Goal: Find specific page/section: Find specific page/section

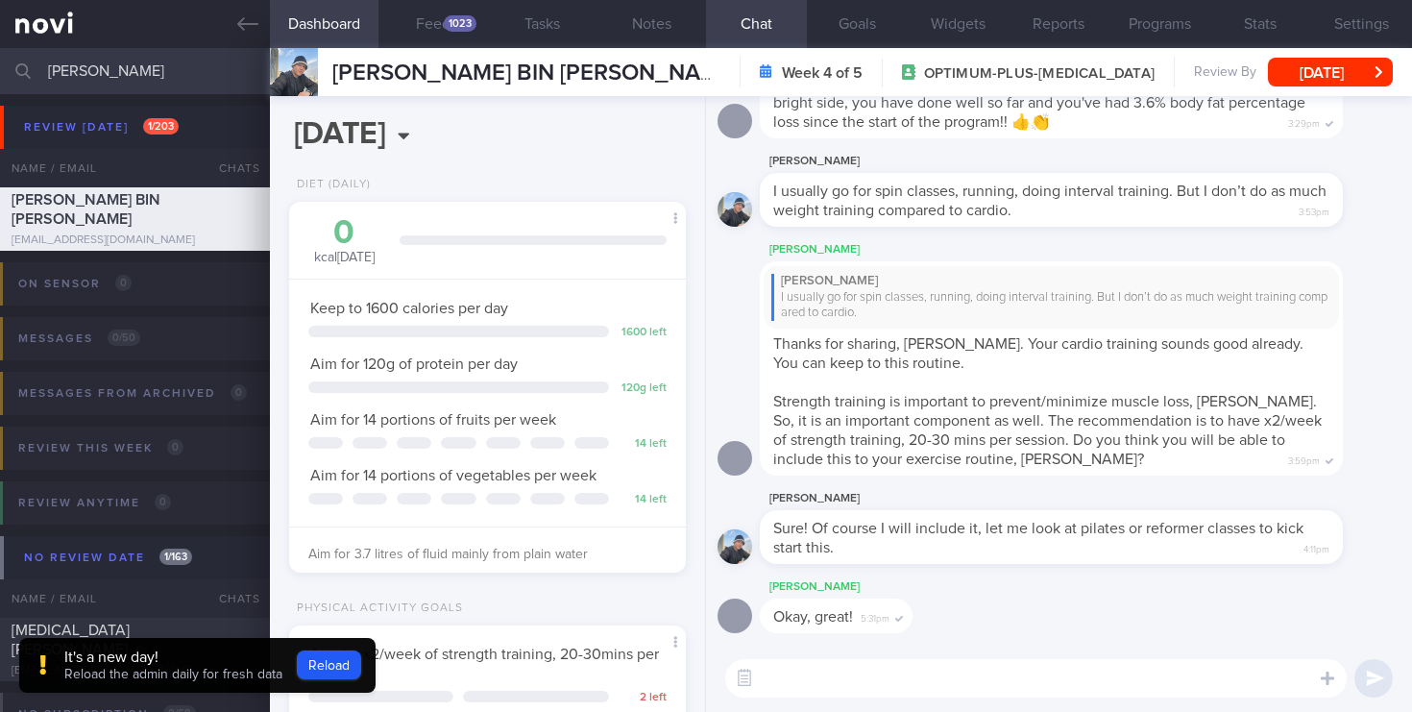
select select "7"
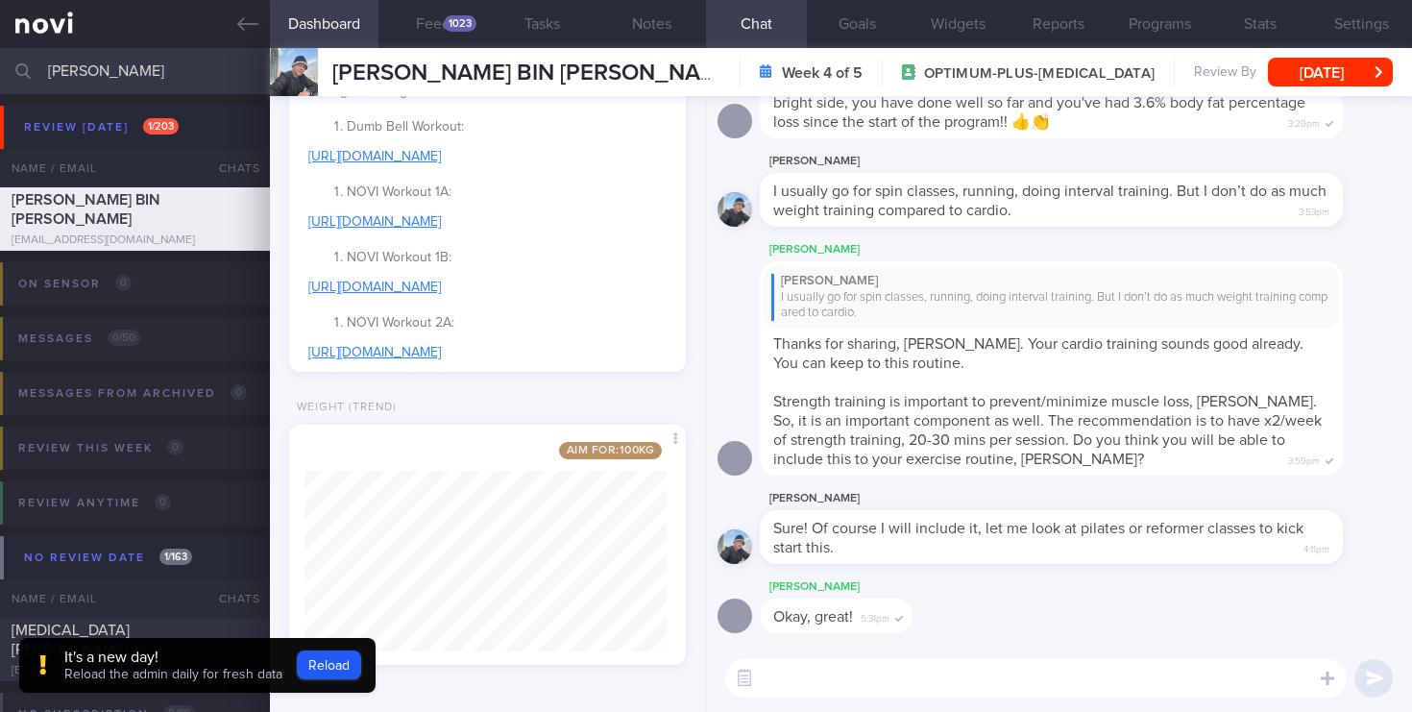
drag, startPoint x: 151, startPoint y: 73, endPoint x: 0, endPoint y: 59, distance: 151.5
click at [0, 59] on input "[PERSON_NAME]" at bounding box center [706, 71] width 1412 height 46
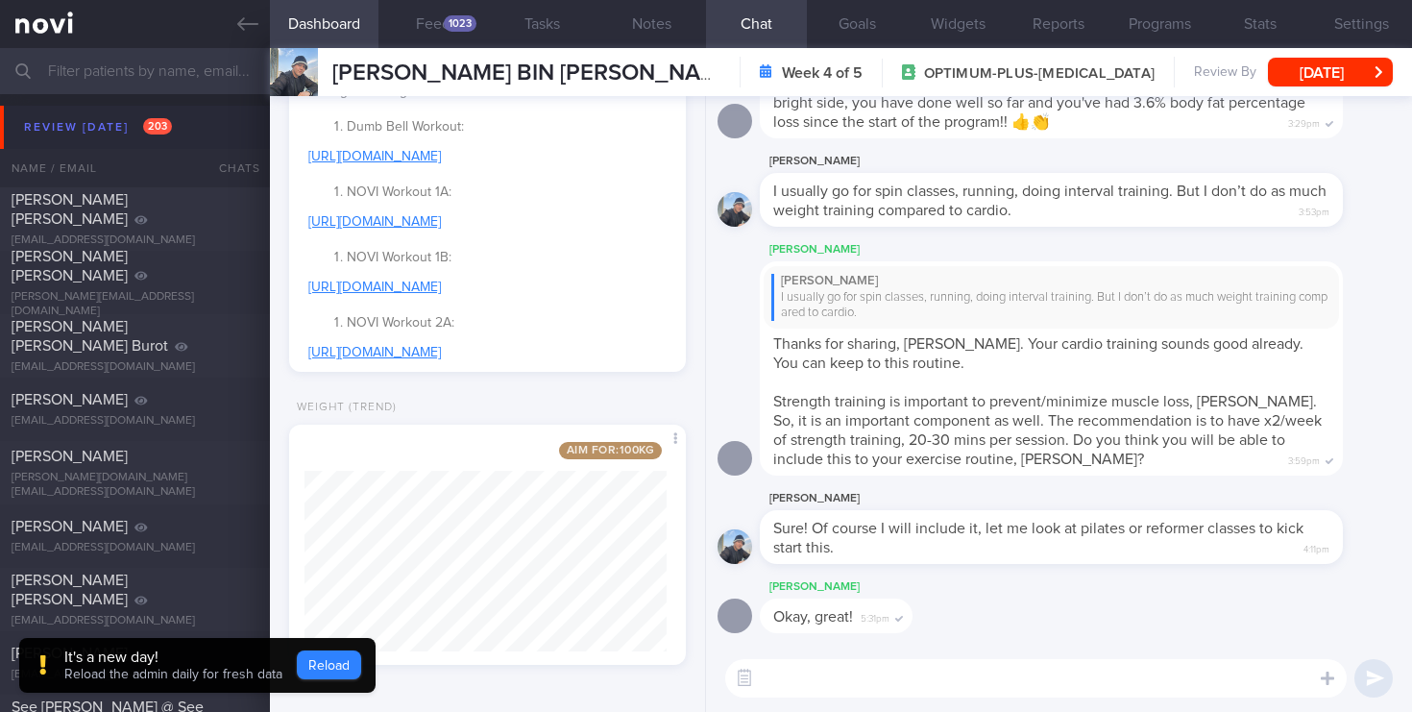
click at [324, 658] on button "Reload" at bounding box center [329, 664] width 64 height 29
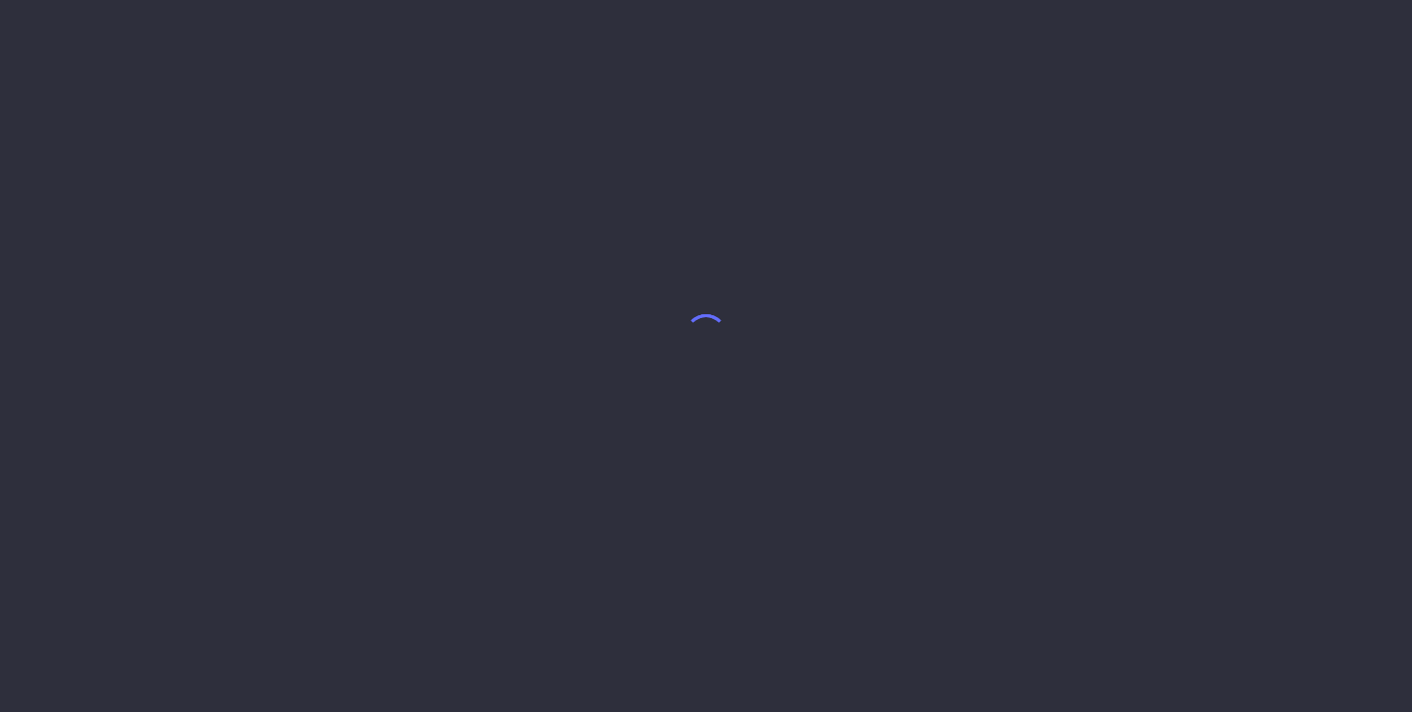
select select "7"
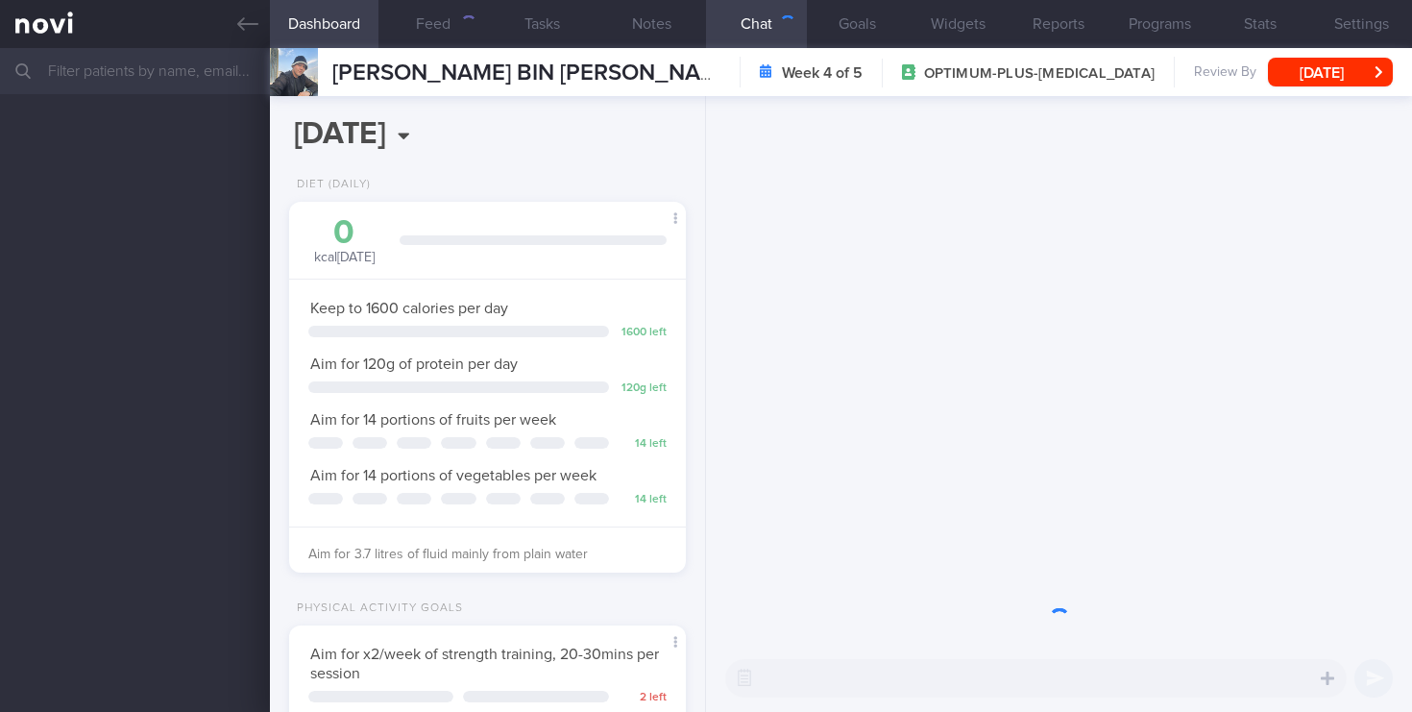
scroll to position [208, 362]
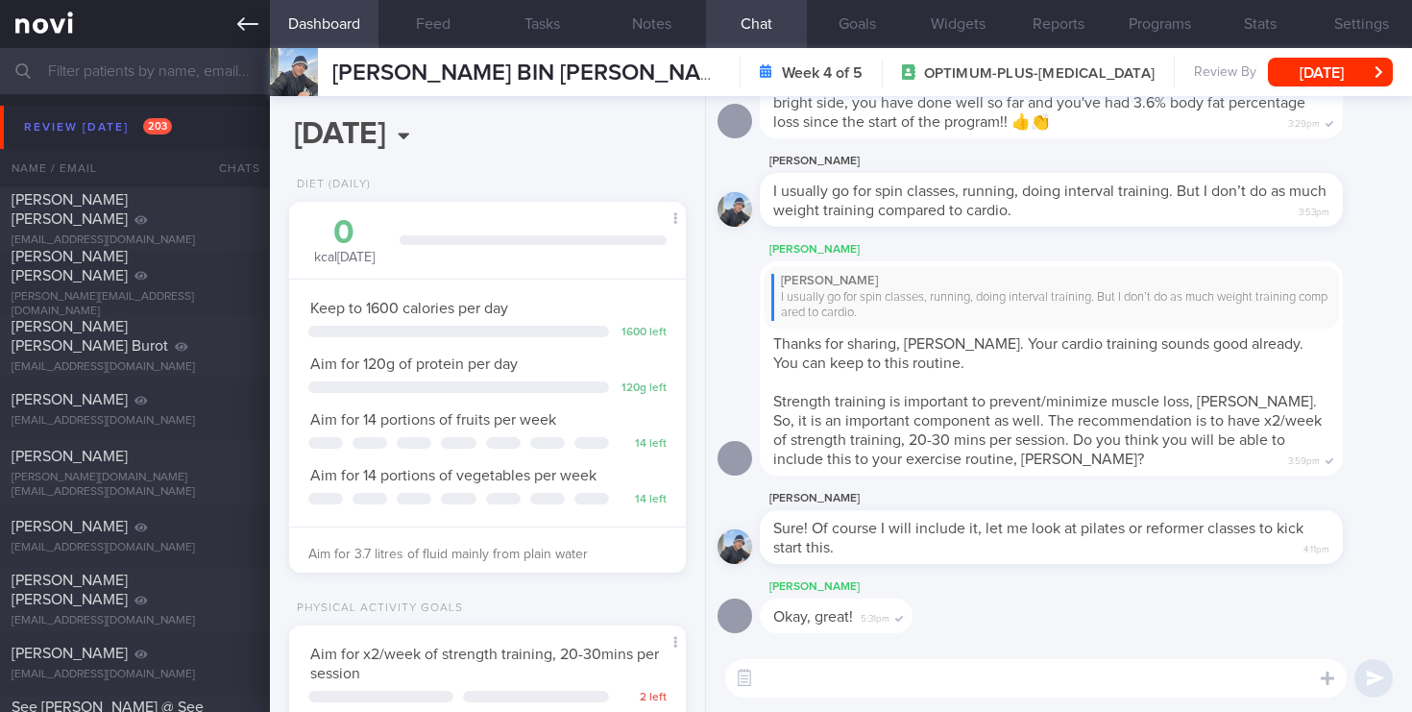
click at [61, 22] on link at bounding box center [135, 24] width 270 height 48
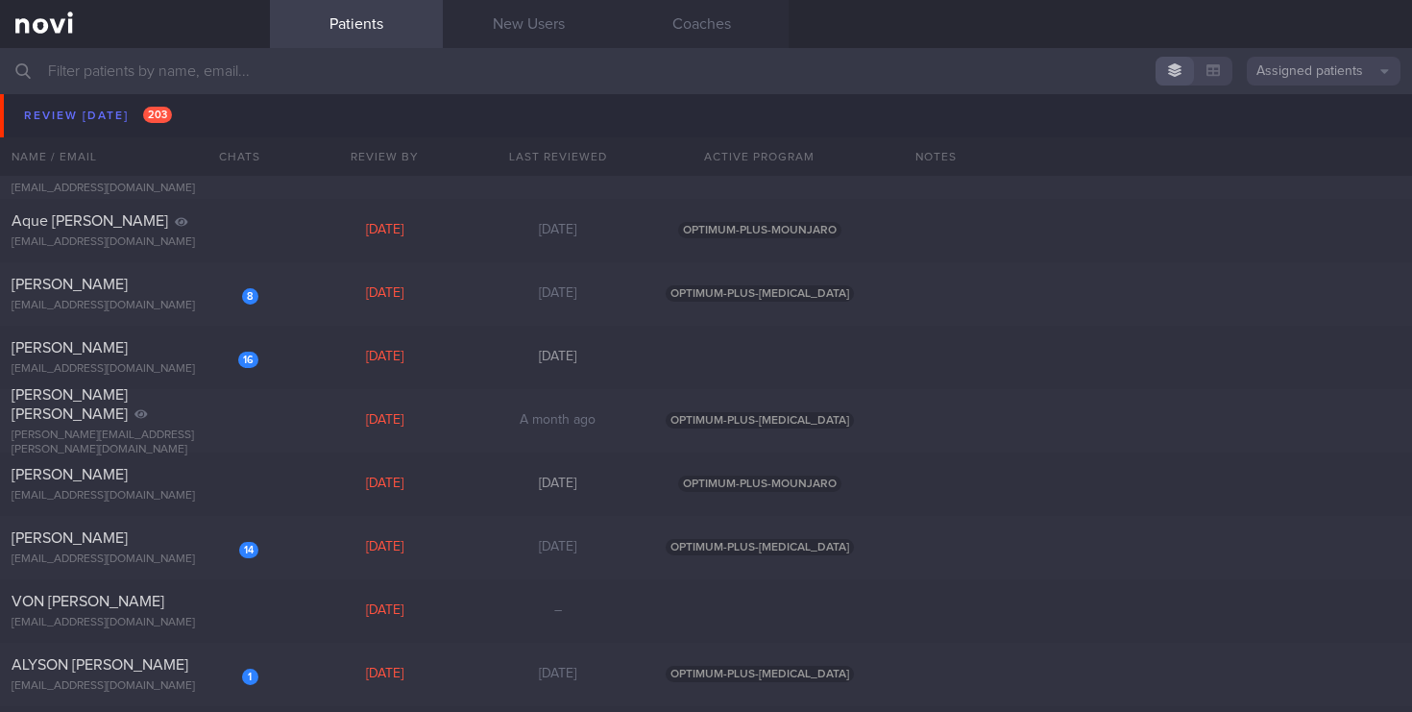
scroll to position [7150, 0]
click at [237, 295] on div "JACQUELINE ONG SOO MAY" at bounding box center [133, 285] width 242 height 19
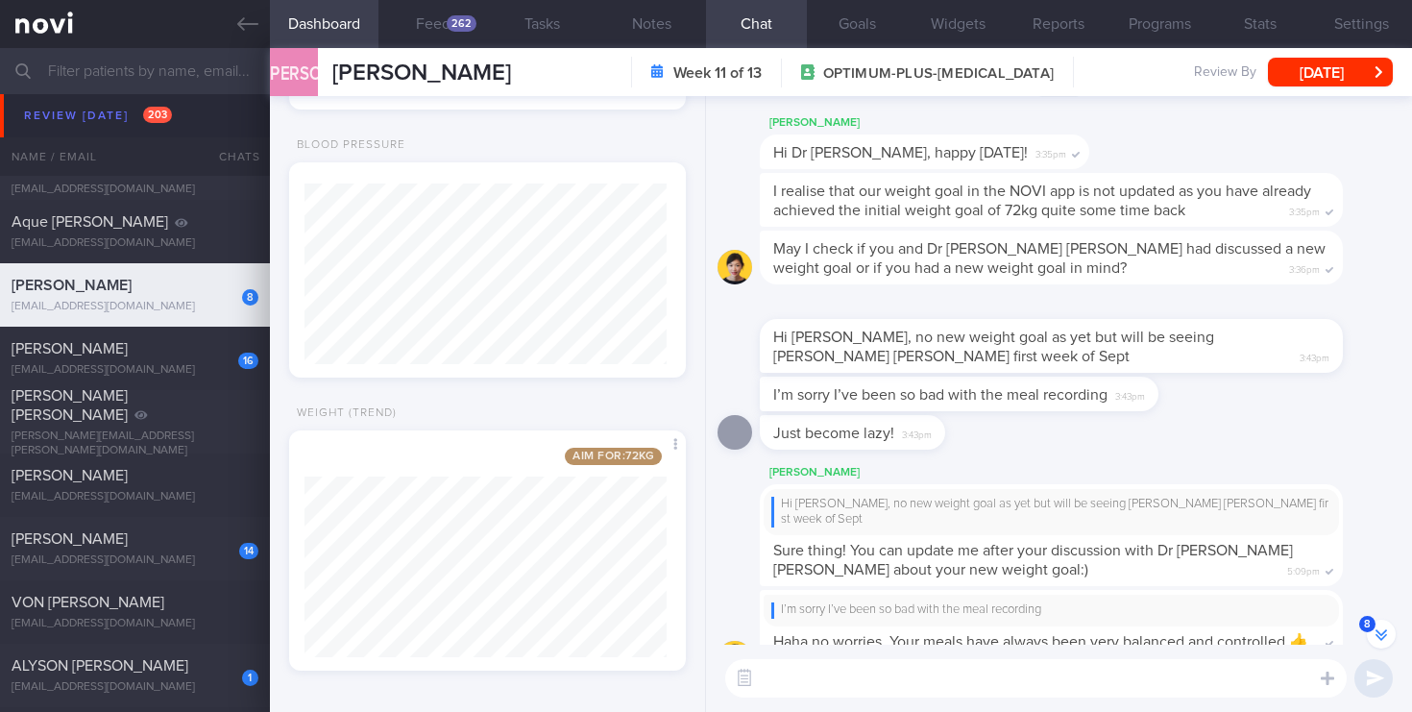
scroll to position [611, 0]
click at [128, 666] on div "ALYSON ADRIANNE ROZELLS" at bounding box center [133, 665] width 242 height 19
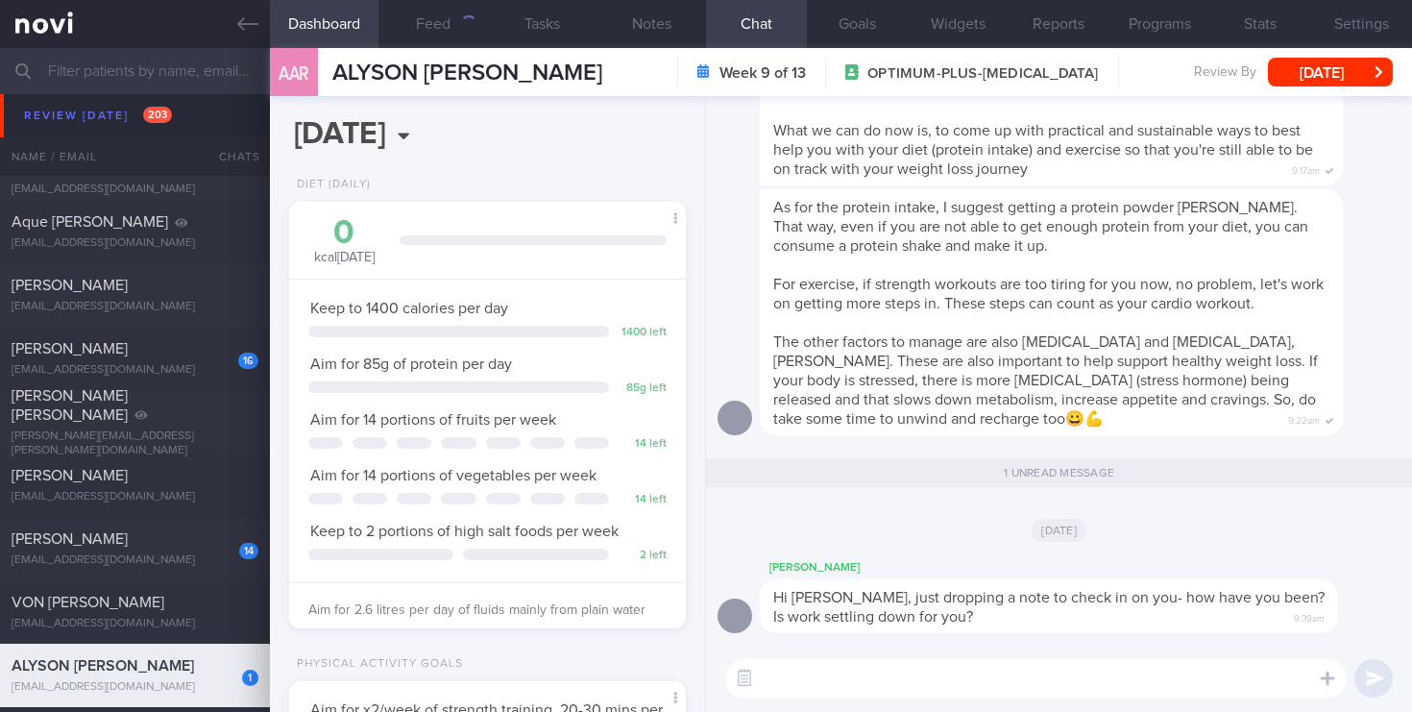
scroll to position [208, 362]
click at [128, 543] on span "Larah Mia Trinidad Samson" at bounding box center [70, 538] width 116 height 15
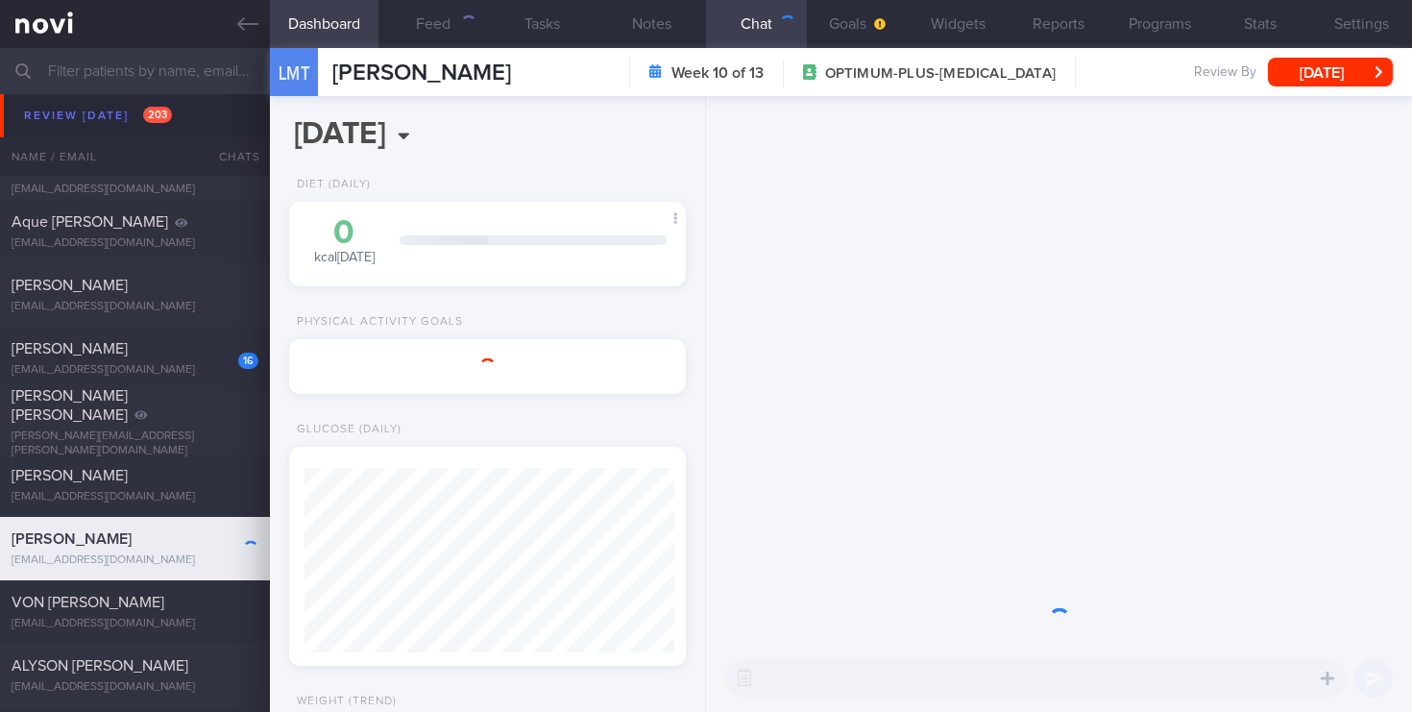
scroll to position [184, 370]
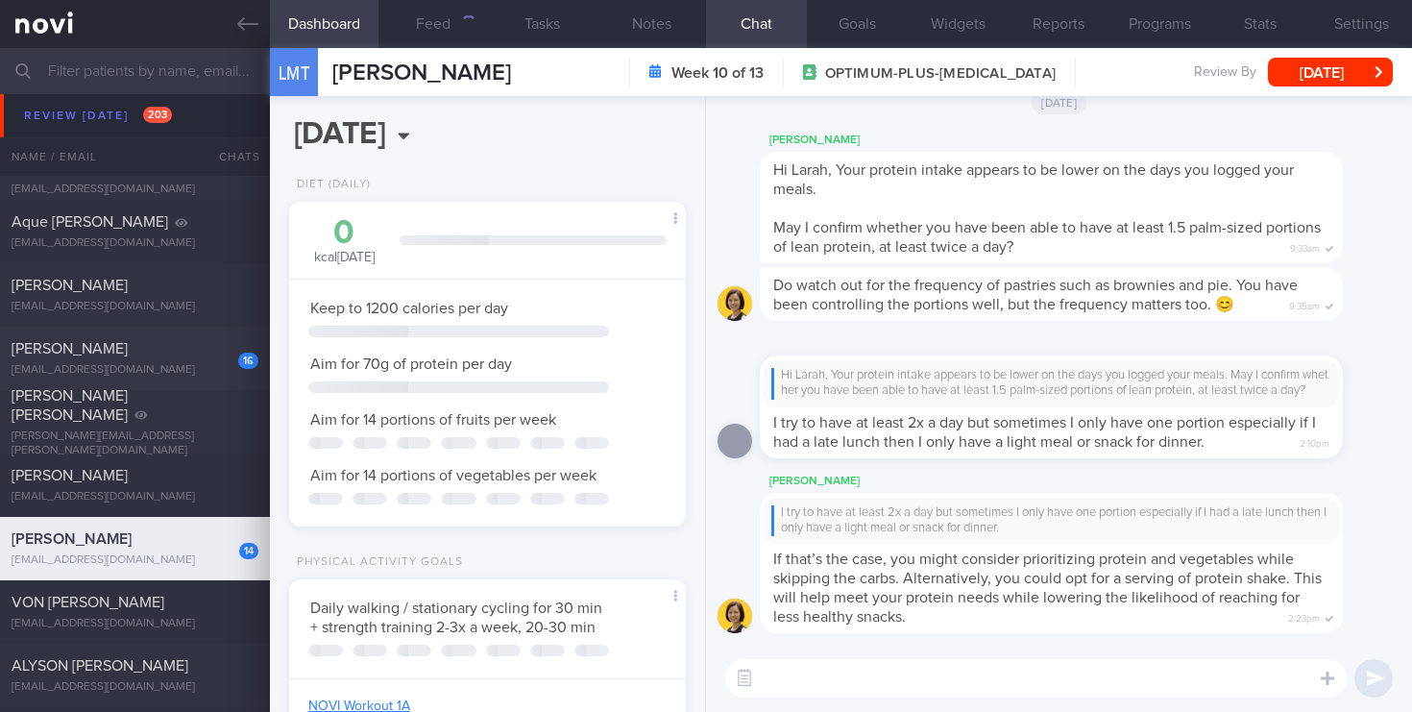
click at [211, 356] on div "Stephen Kartili" at bounding box center [133, 348] width 242 height 19
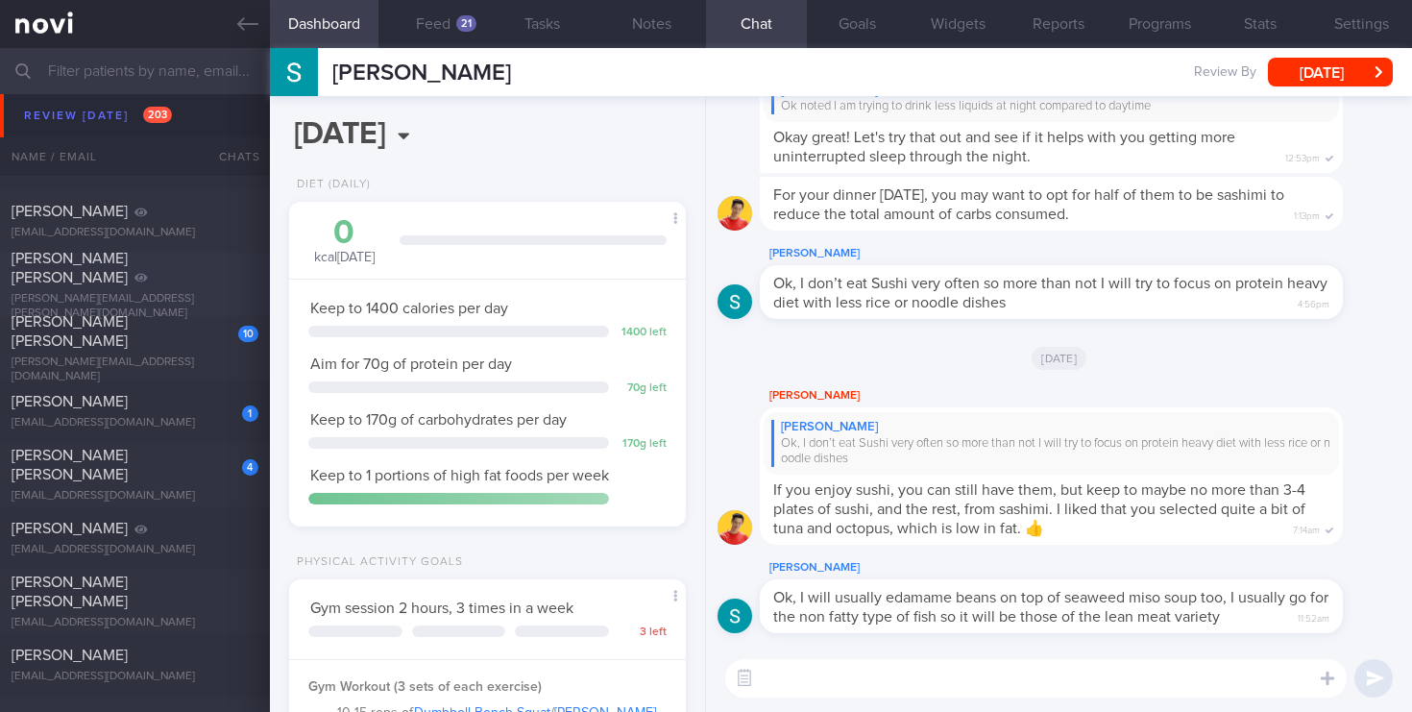
scroll to position [7726, 0]
click at [210, 360] on div "danny@fareastflora.com" at bounding box center [135, 374] width 247 height 29
select select "6"
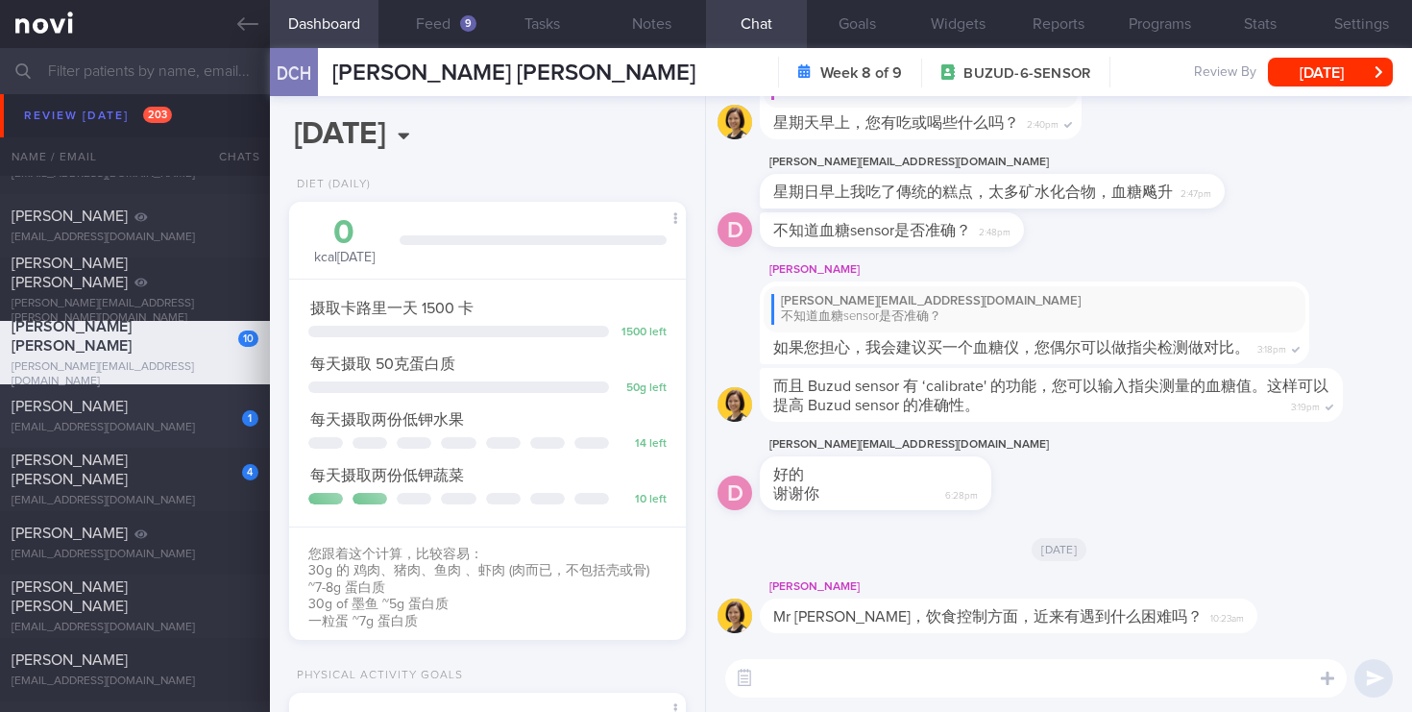
click at [190, 433] on div "khoobp@live.com.sg" at bounding box center [135, 428] width 247 height 14
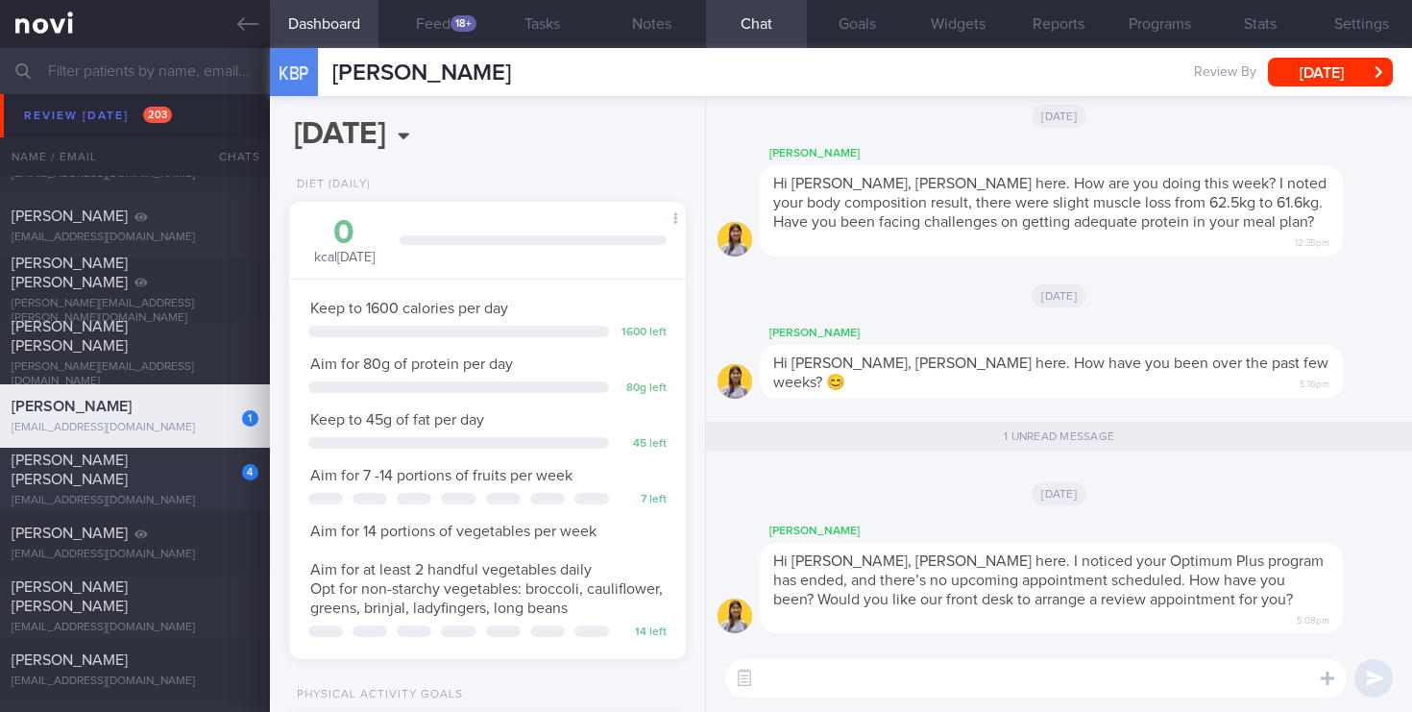
click at [244, 480] on div "4" at bounding box center [250, 472] width 16 height 16
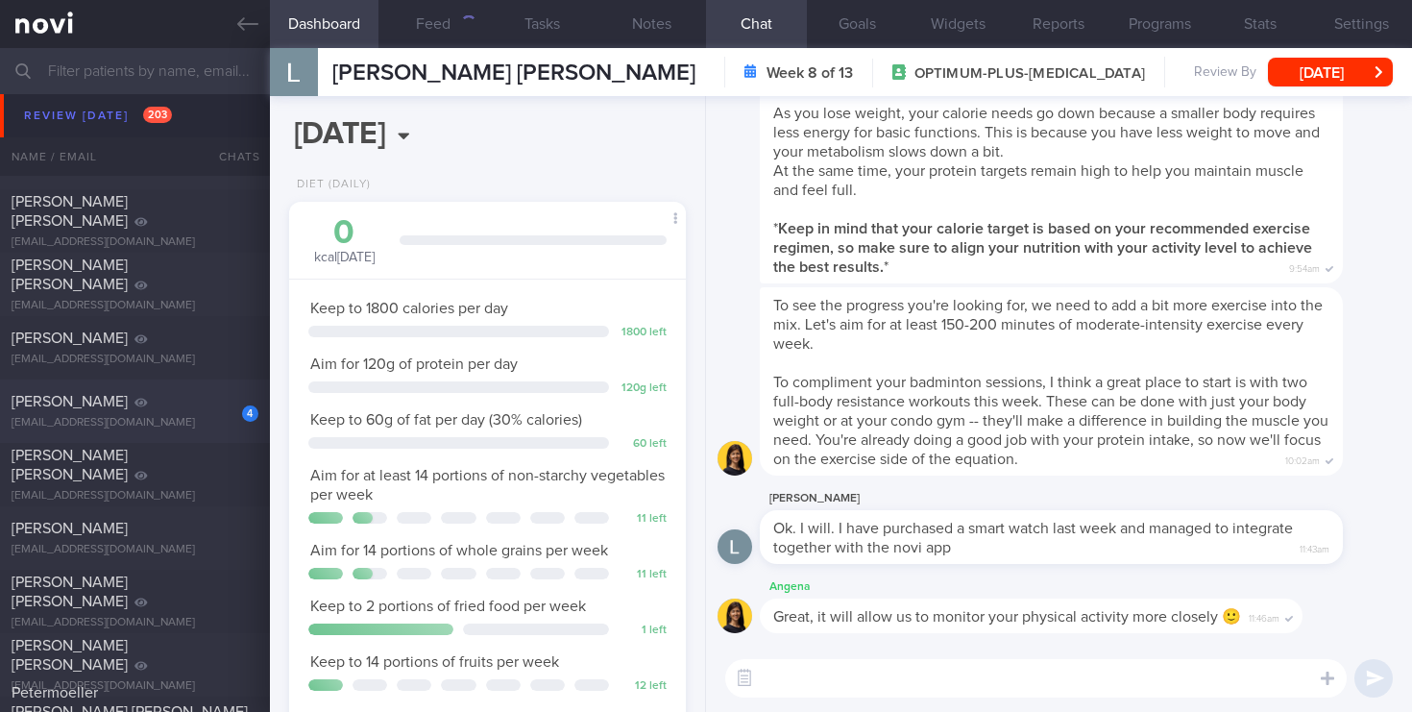
click at [191, 415] on div "4 ARIF BUNAWAN arifbn@yahoo.com" at bounding box center [135, 411] width 270 height 38
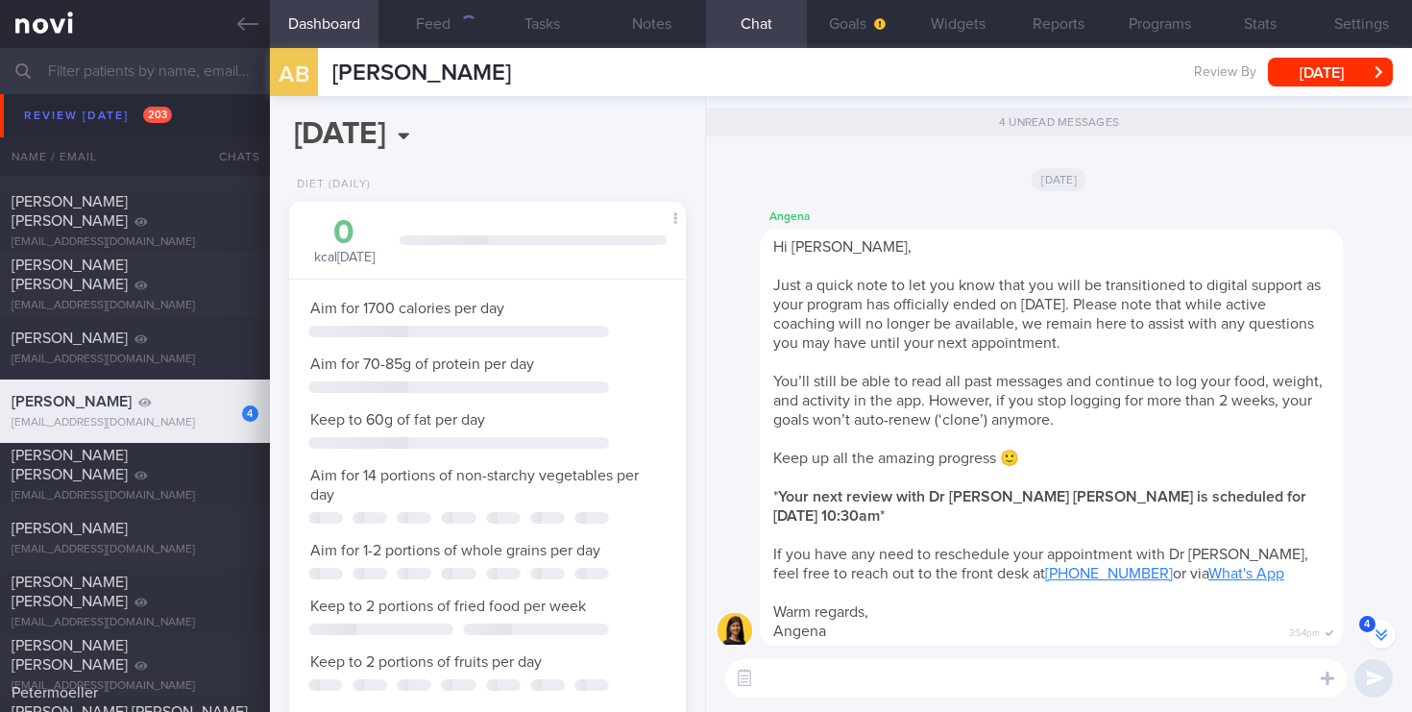
select select "7"
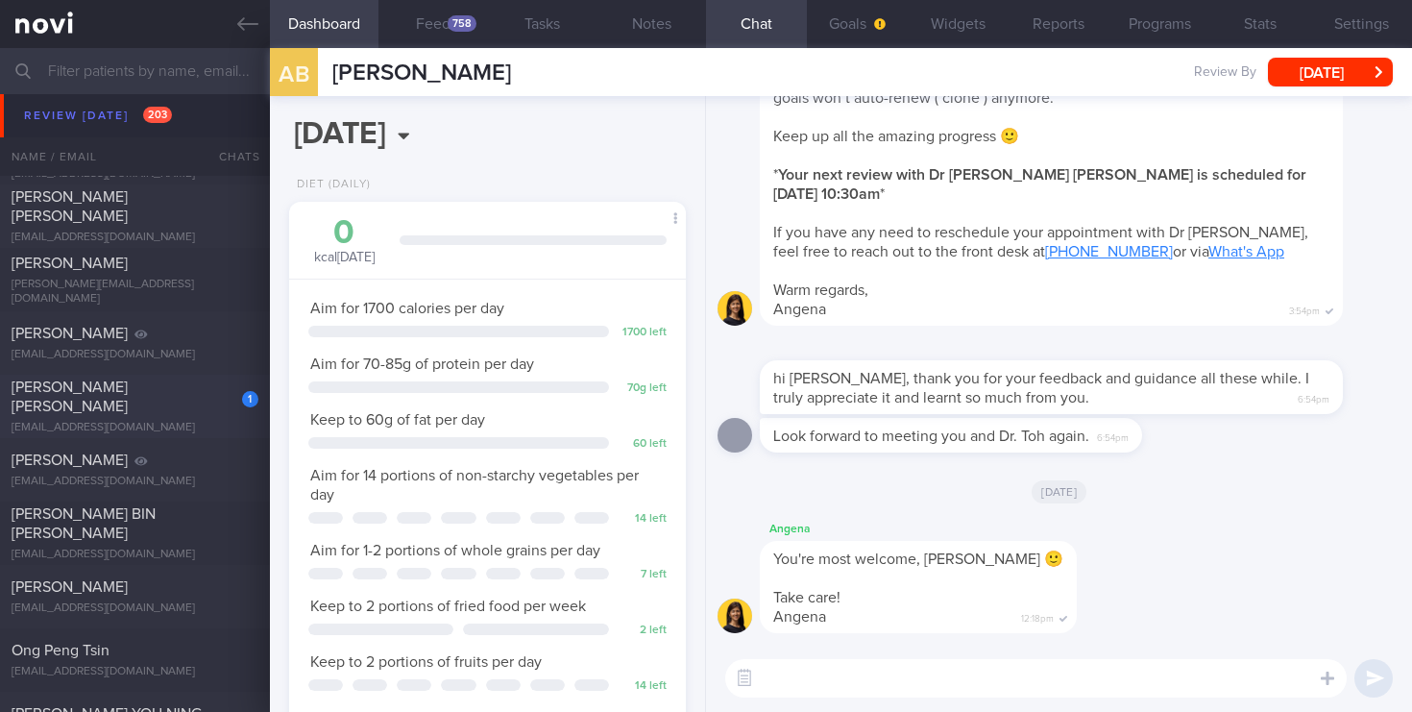
click at [192, 421] on div "sllusk@hotmail.com" at bounding box center [135, 428] width 247 height 14
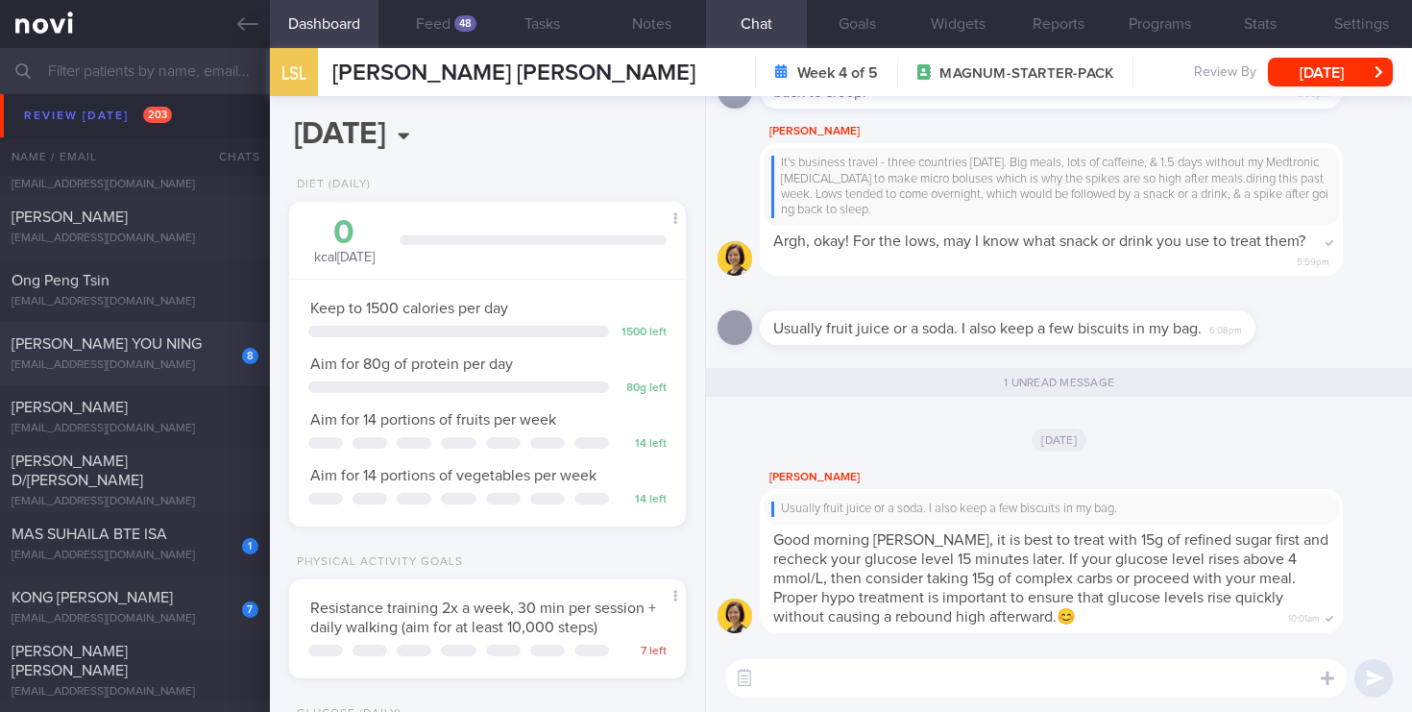
click at [183, 363] on div "elizabethang16@gmail.com" at bounding box center [135, 365] width 247 height 14
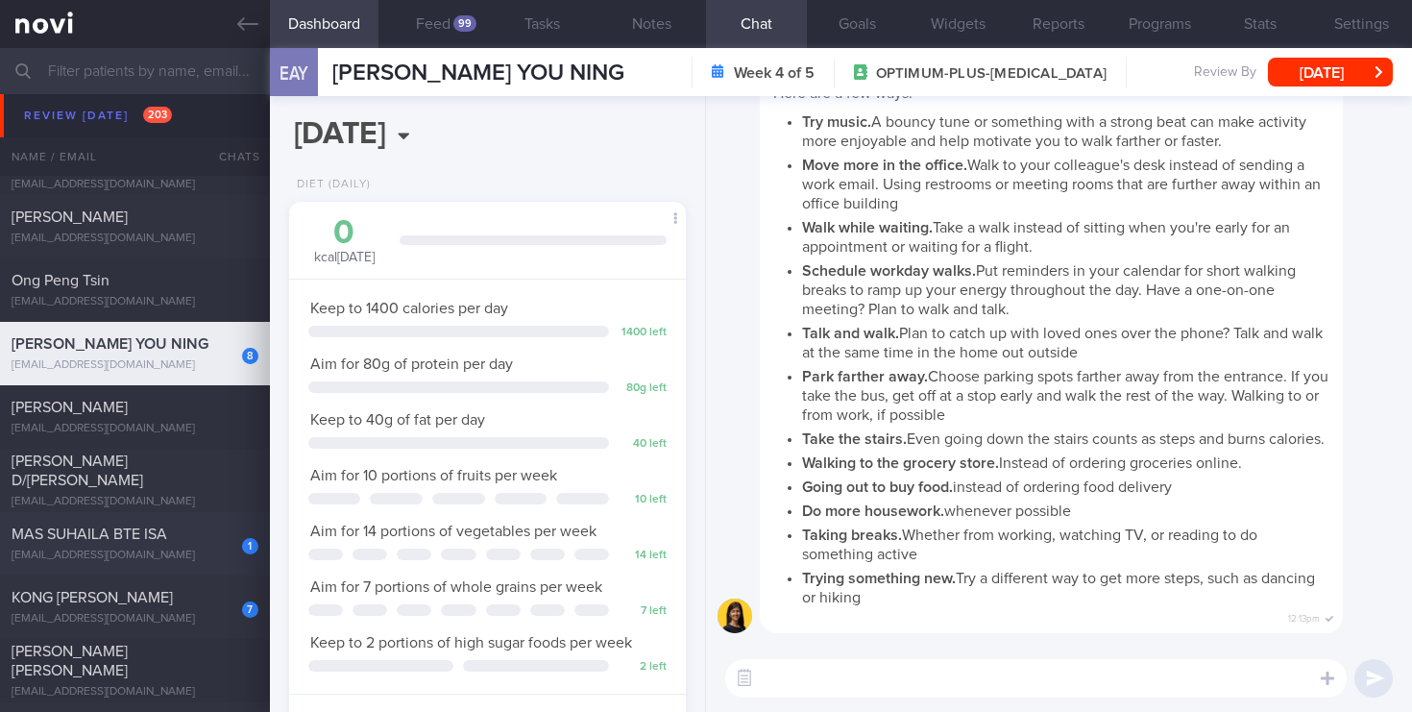
click at [164, 552] on div "massuhailaisa@gmail.com" at bounding box center [135, 555] width 247 height 14
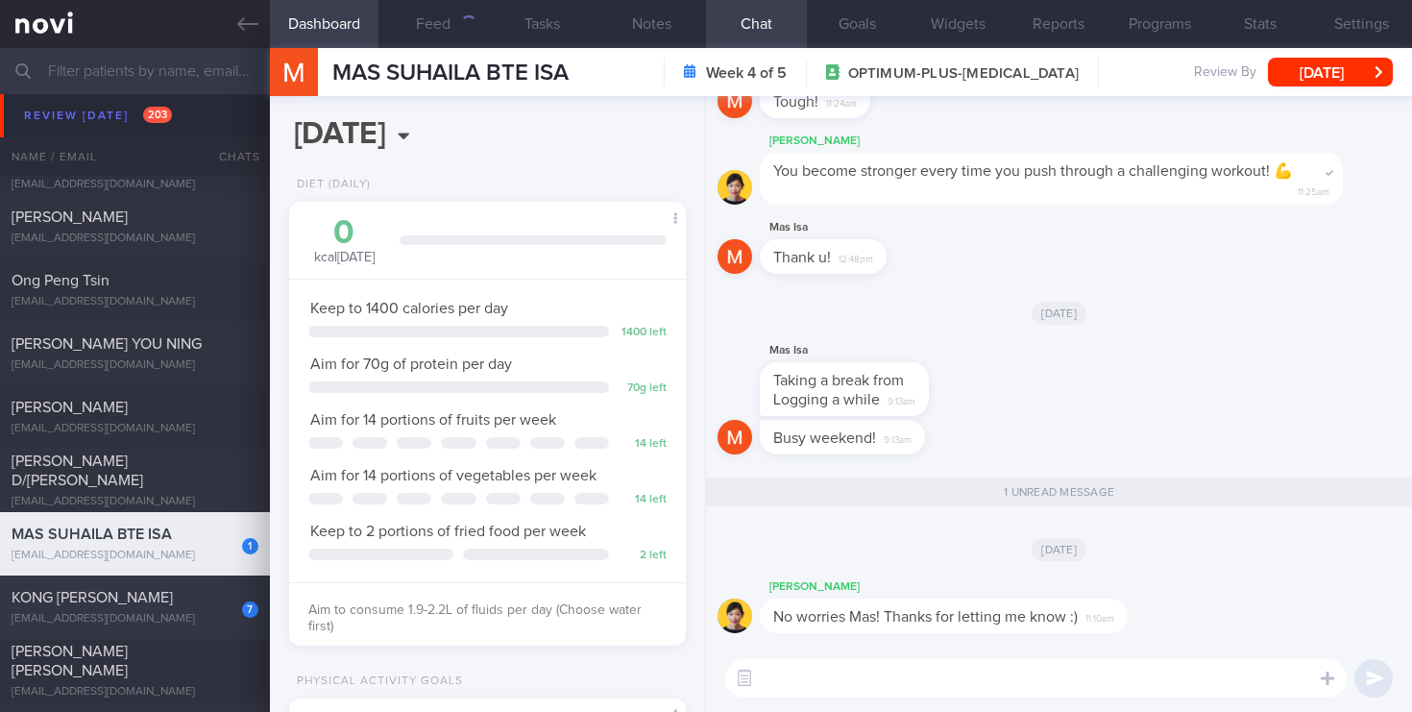
click at [240, 621] on div "soko1999@yahoo.com" at bounding box center [135, 619] width 247 height 14
